Goal: Task Accomplishment & Management: Use online tool/utility

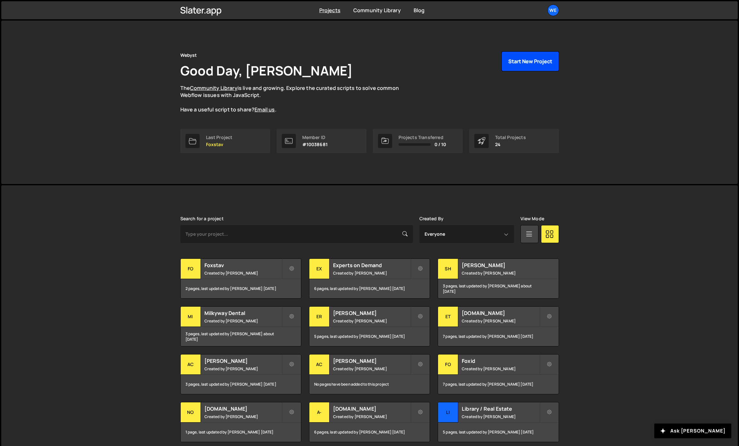
click at [524, 63] on button "Start New Project" at bounding box center [530, 61] width 57 height 20
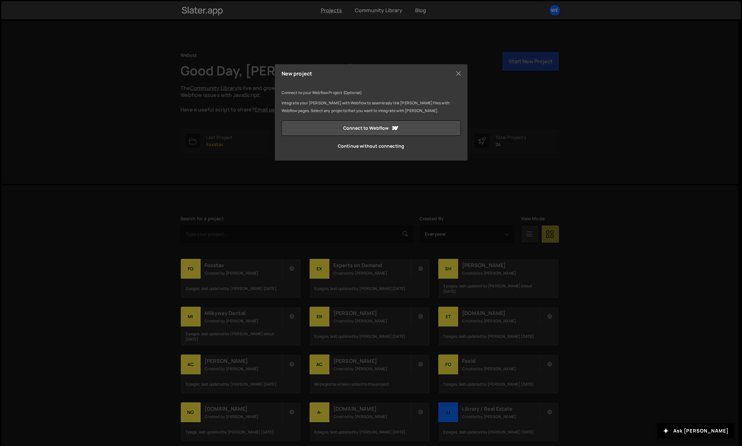
click at [231, 103] on div "New project Connect to your Webflow Project (Optional) Integrate your [PERSON_N…" at bounding box center [371, 223] width 742 height 446
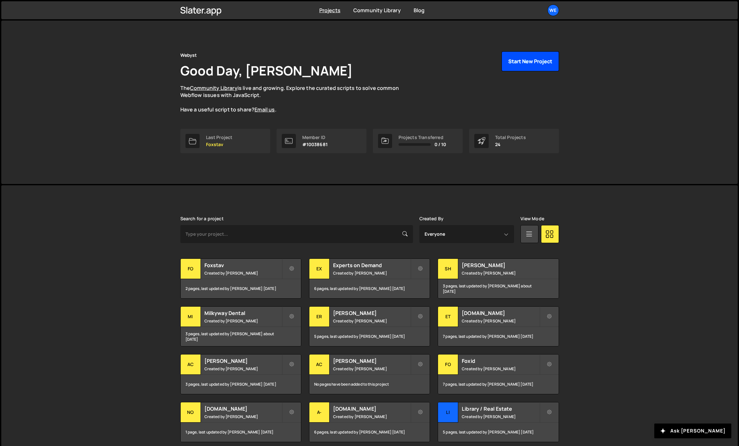
click at [519, 58] on button "Start New Project" at bounding box center [530, 61] width 57 height 20
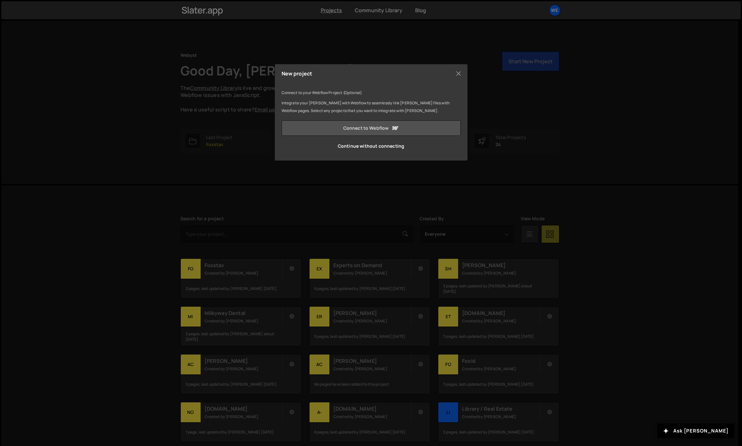
click at [327, 124] on link "Connect to Webflow" at bounding box center [371, 127] width 179 height 15
click at [450, 73] on div "New project" at bounding box center [371, 73] width 179 height 5
click at [456, 74] on button "Close" at bounding box center [459, 74] width 10 height 10
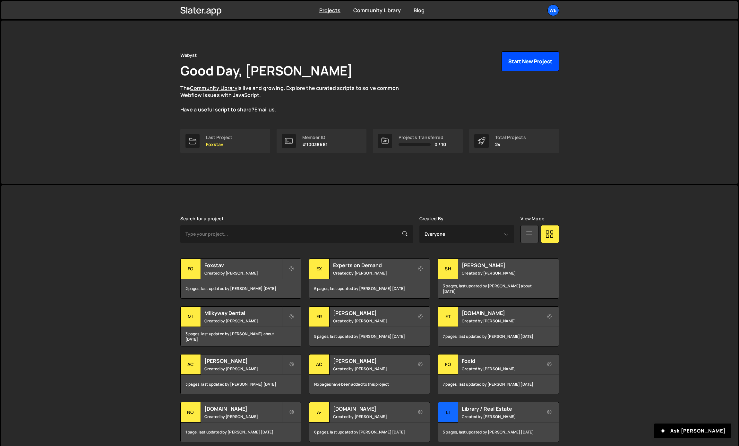
click at [518, 61] on button "Start New Project" at bounding box center [530, 61] width 57 height 20
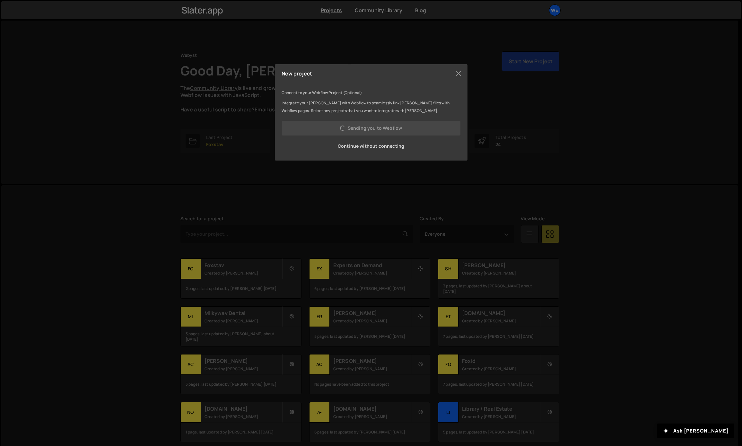
click at [377, 146] on link "Continue without connecting" at bounding box center [371, 145] width 179 height 15
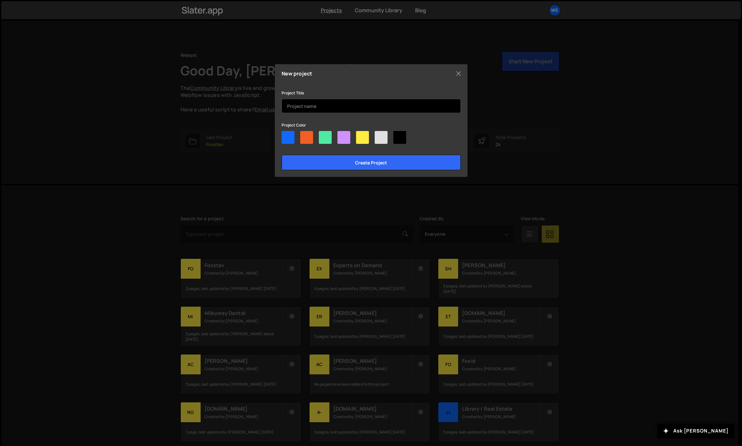
click at [316, 110] on input "text" at bounding box center [371, 106] width 179 height 14
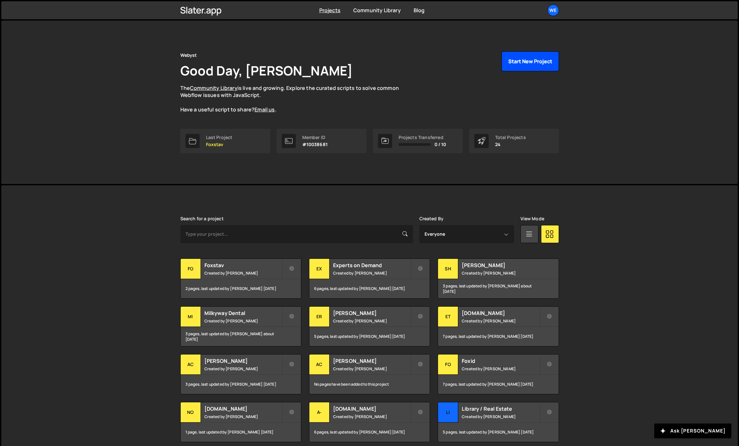
click at [526, 63] on button "Start New Project" at bounding box center [530, 61] width 57 height 20
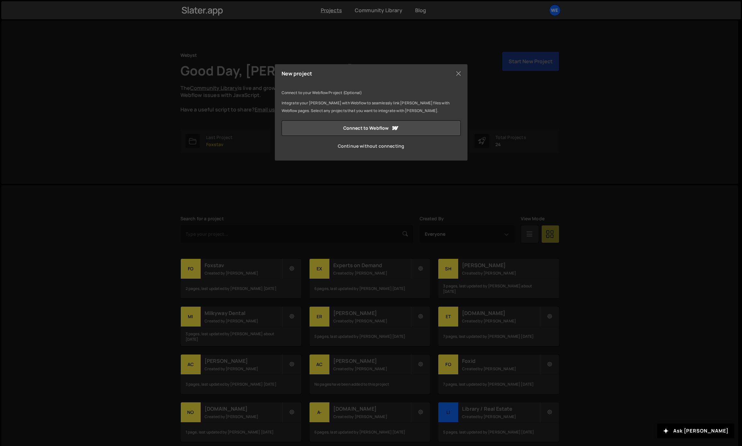
click at [366, 144] on link "Continue without connecting" at bounding box center [371, 145] width 179 height 15
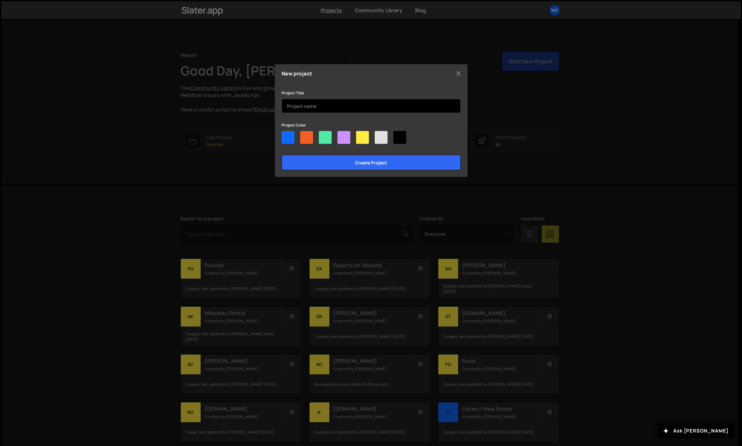
click at [315, 106] on input "text" at bounding box center [371, 106] width 179 height 14
type input "Develop"
click at [378, 175] on div "New project Connect to your Webflow Project (Optional) Integrate your Slater wi…" at bounding box center [371, 120] width 193 height 113
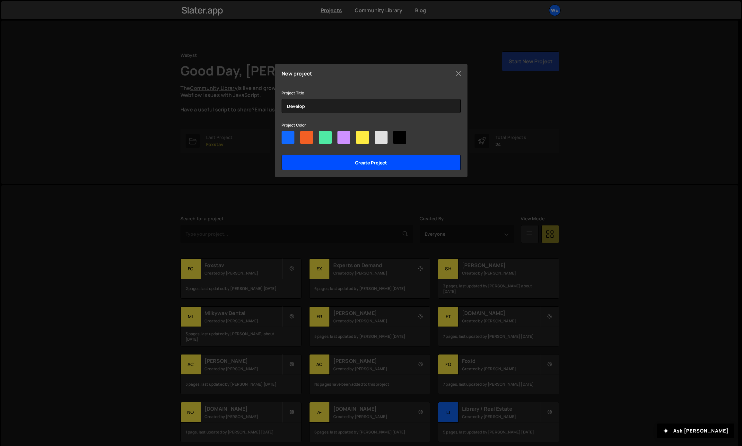
click at [375, 162] on input "Create project" at bounding box center [371, 162] width 179 height 15
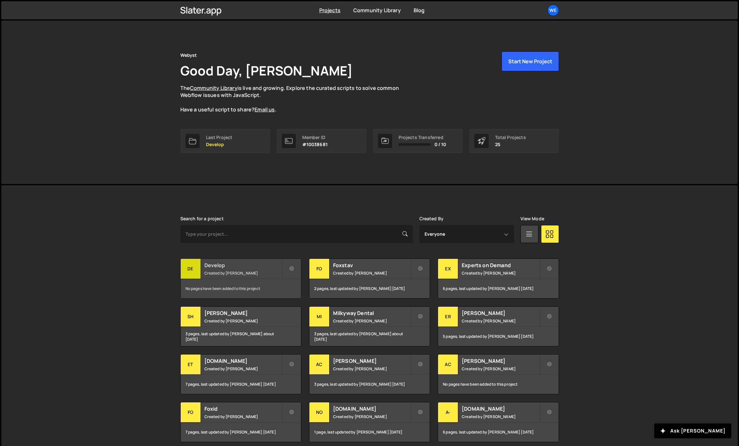
click at [265, 266] on h2 "Develop" at bounding box center [242, 265] width 77 height 7
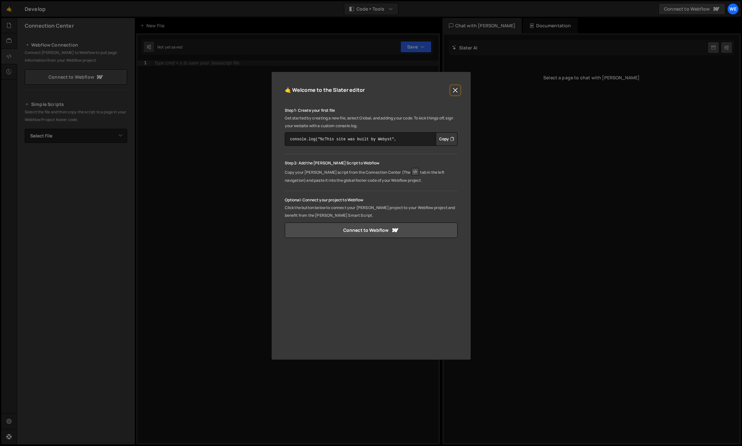
click at [455, 90] on button "Close" at bounding box center [455, 90] width 10 height 10
